Goal: Task Accomplishment & Management: Use online tool/utility

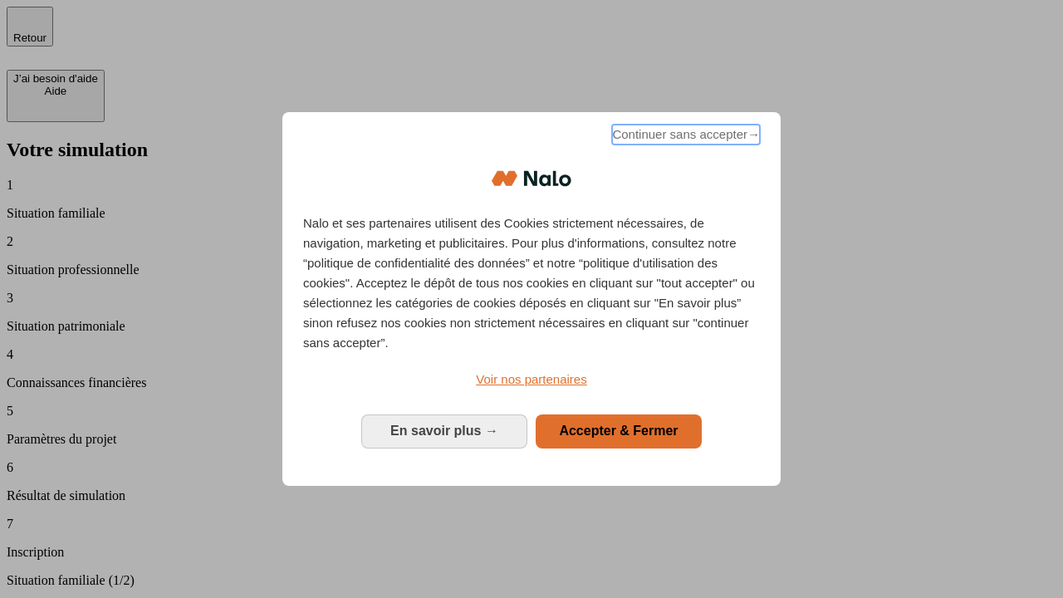
click at [684, 137] on span "Continuer sans accepter →" at bounding box center [686, 135] width 148 height 20
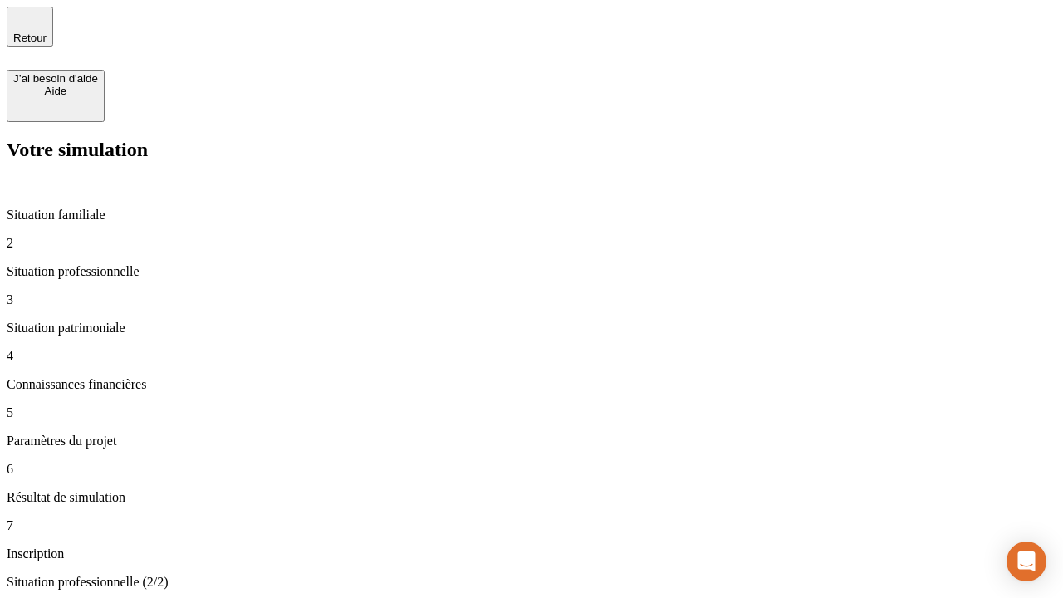
type input "30 000"
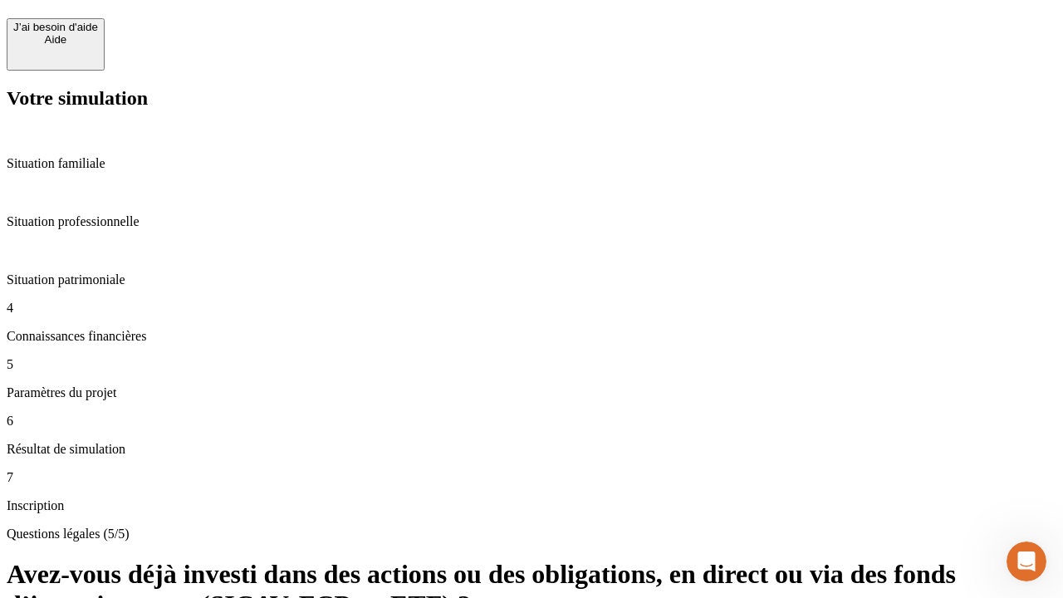
scroll to position [40, 0]
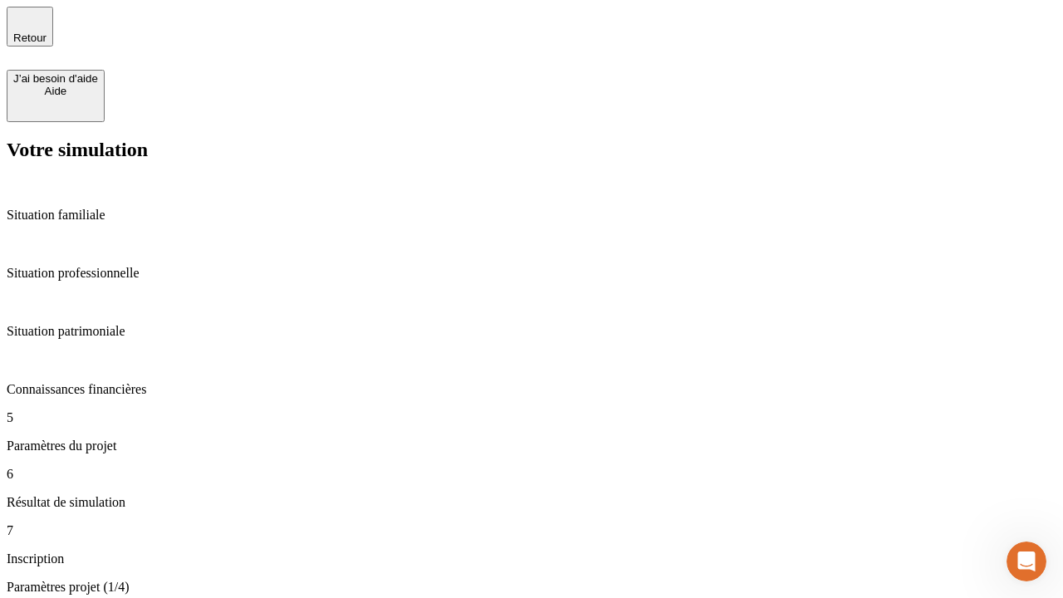
type input "25"
type input "1 000"
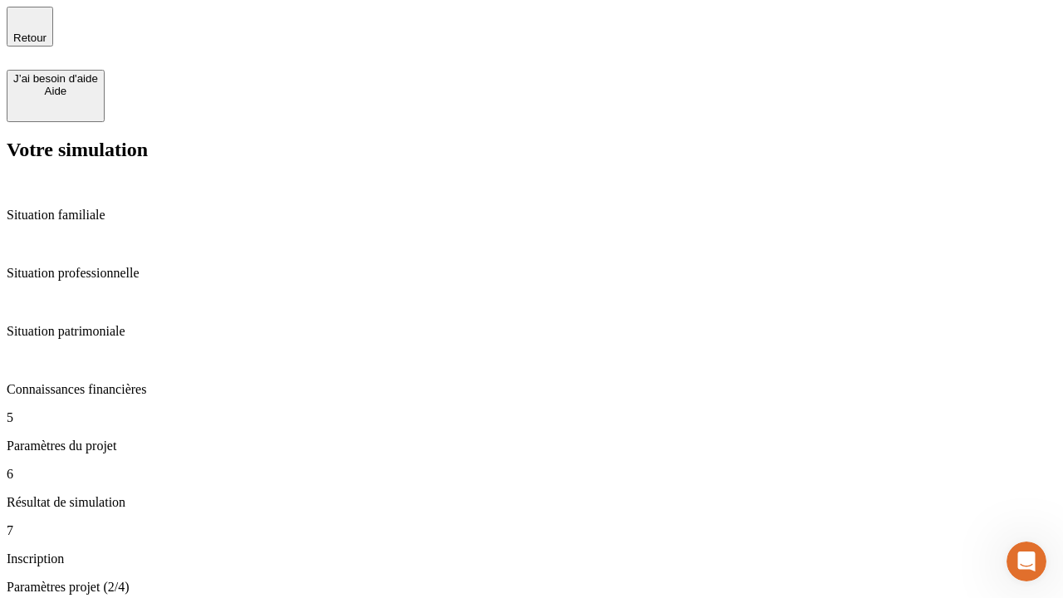
type input "640"
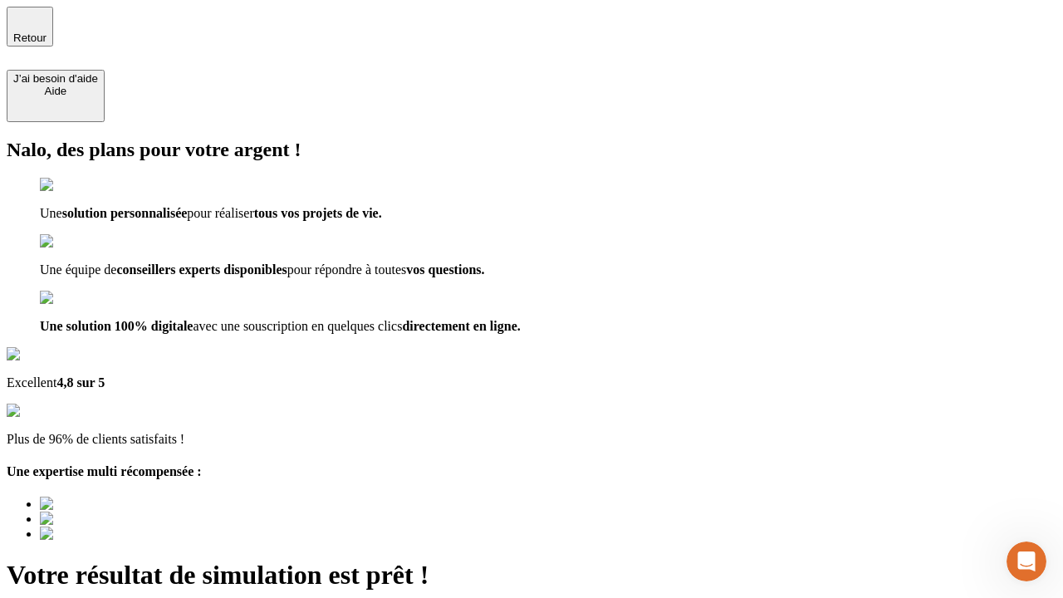
type input "[EMAIL_ADDRESS][PERSON_NAME][DOMAIN_NAME]"
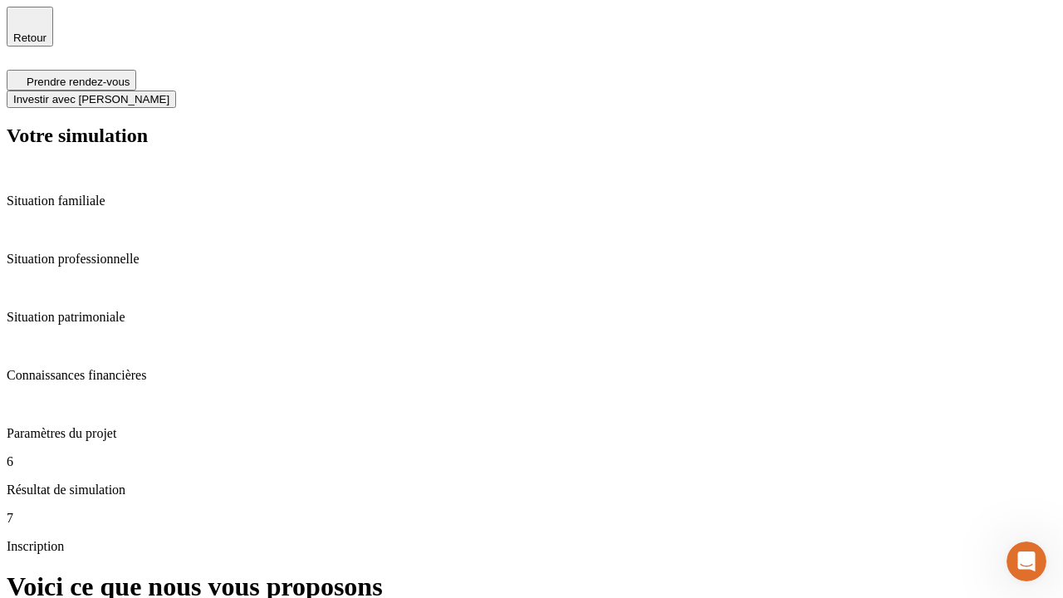
click at [169, 93] on span "Investir avec [PERSON_NAME]" at bounding box center [91, 99] width 156 height 12
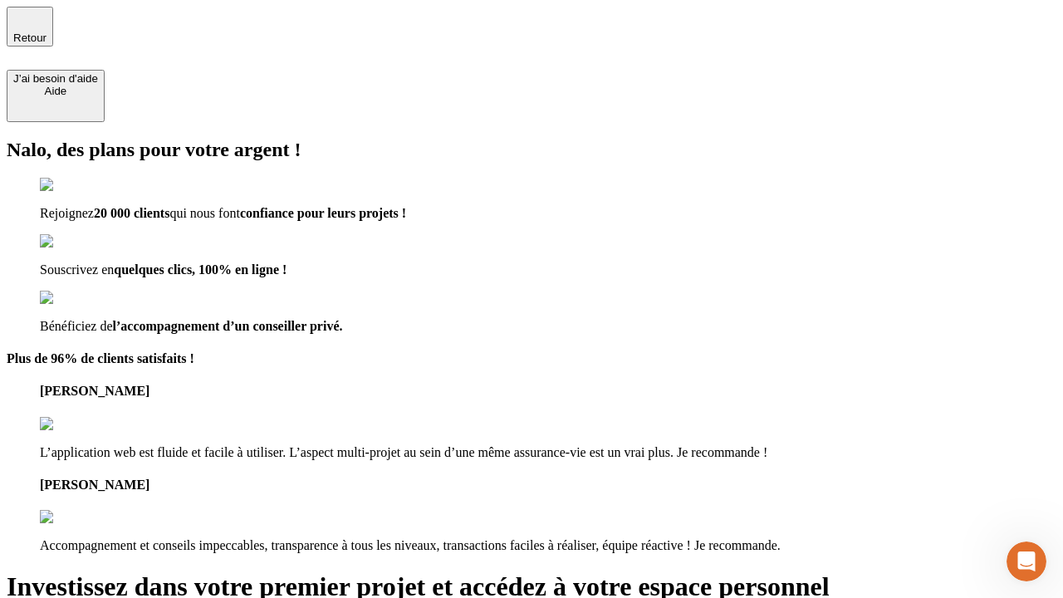
type input "[PERSON_NAME][EMAIL_ADDRESS][DOMAIN_NAME]"
